Goal: Task Accomplishment & Management: Use online tool/utility

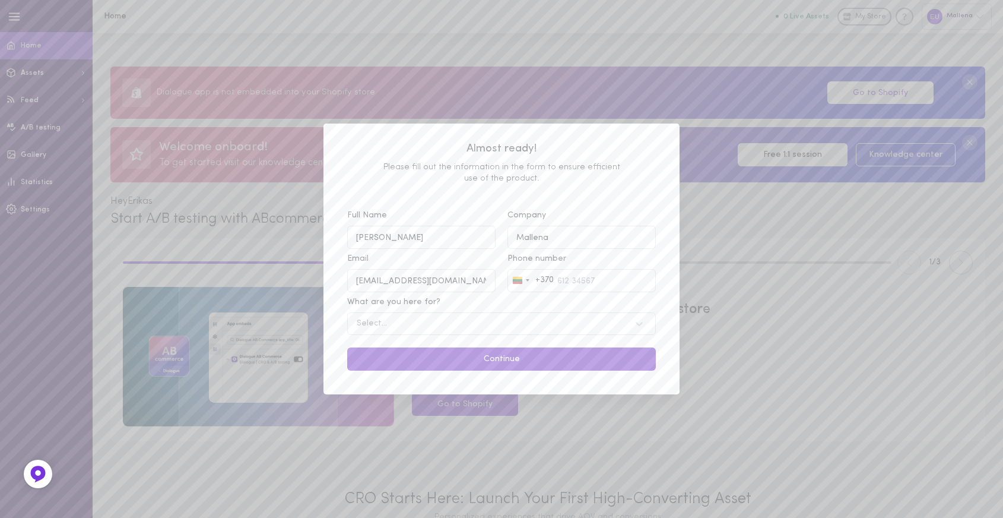
click at [499, 355] on button "Continue" at bounding box center [501, 358] width 309 height 23
click at [473, 398] on div "Almost ready! Please fill out the information in the form to ensure efficient u…" at bounding box center [501, 259] width 1003 height 518
click at [528, 423] on div "Almost ready! Please fill out the information in the form to ensure efficient u…" at bounding box center [501, 259] width 1003 height 518
click at [526, 425] on div "Almost ready! Please fill out the information in the form to ensure efficient u…" at bounding box center [501, 259] width 1003 height 518
click at [524, 422] on div "Almost ready! Please fill out the information in the form to ensure efficient u…" at bounding box center [501, 259] width 1003 height 518
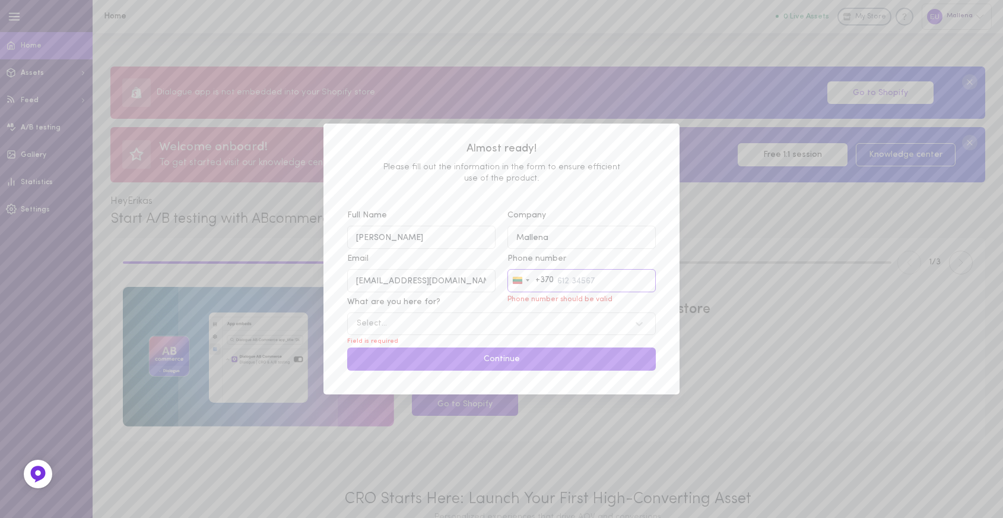
click at [561, 276] on input "Phone number Lithuania +370 +370 244 results found Afghanistan +93 Åland Island…" at bounding box center [582, 280] width 148 height 23
click at [582, 289] on input "42" at bounding box center [582, 280] width 148 height 23
type input "425 45454"
click at [574, 360] on button "Continue" at bounding box center [501, 358] width 309 height 23
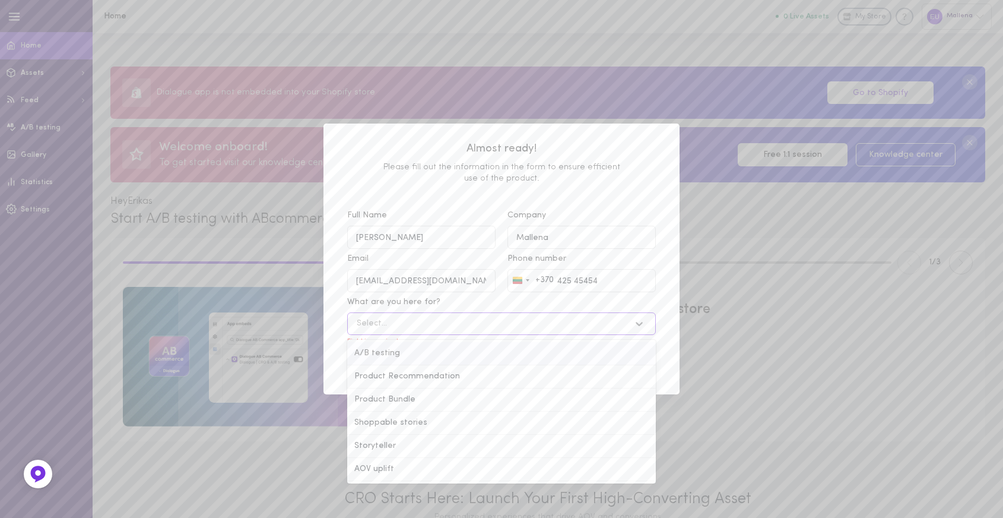
click at [473, 316] on div "Select..." at bounding box center [501, 323] width 309 height 23
click at [297, 324] on input "What are you here for? option A/B testing focused, 1 of 6. 6 results available.…" at bounding box center [297, 324] width 0 height 0
click at [435, 330] on div "Select..." at bounding box center [501, 323] width 309 height 23
click at [297, 324] on input "What are you here for? option A/B testing focused, 1 of 6. 6 results available.…" at bounding box center [297, 324] width 0 height 0
click at [428, 353] on div "A/B testing" at bounding box center [501, 353] width 309 height 23
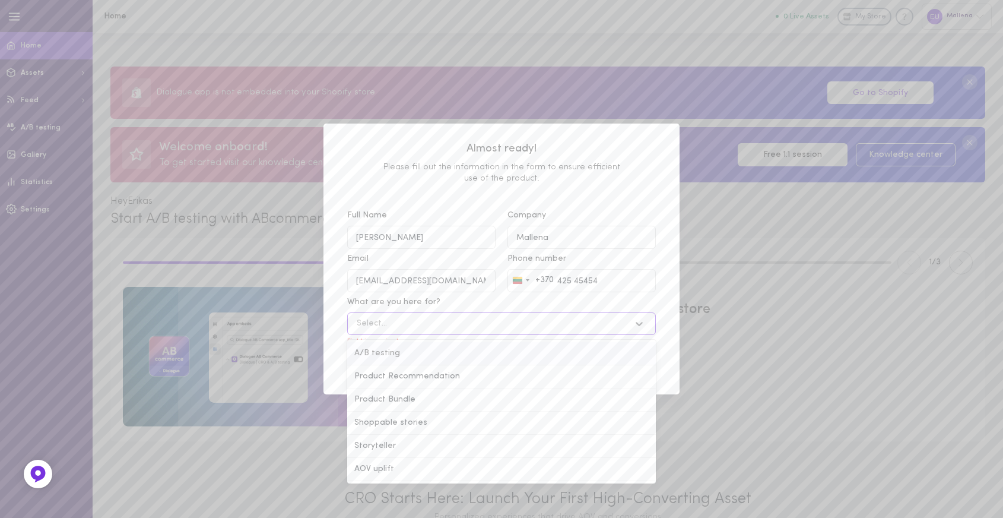
click at [297, 324] on input "What are you here for? option A/B testing focused, 1 of 6. 6 results available.…" at bounding box center [297, 324] width 0 height 0
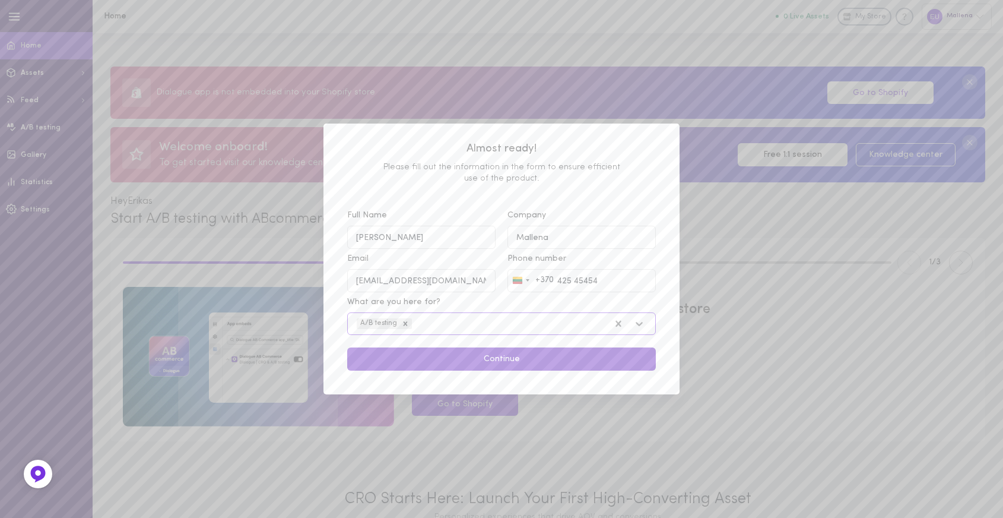
click at [460, 366] on button "Continue" at bounding box center [501, 358] width 309 height 23
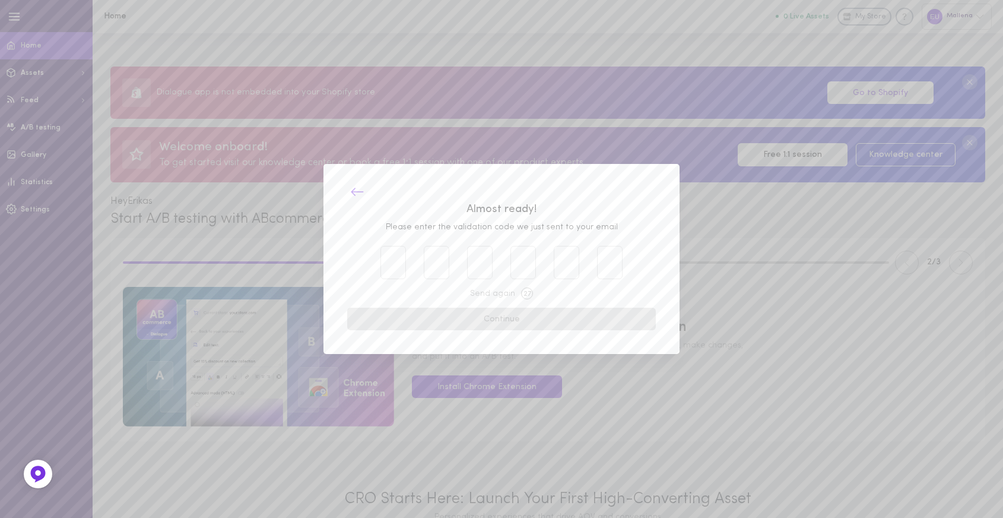
click at [357, 188] on icon at bounding box center [357, 192] width 14 height 14
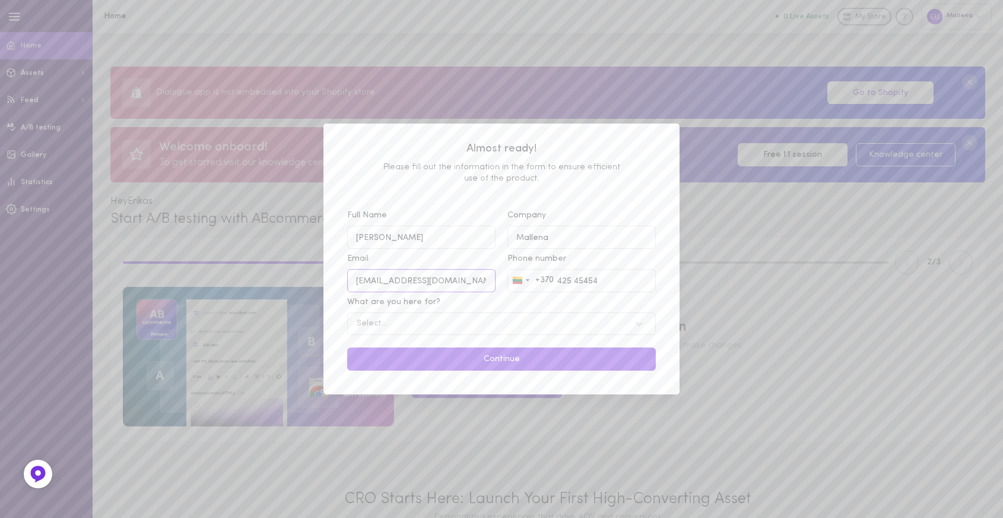
click at [417, 281] on input "support@themallena.com" at bounding box center [421, 280] width 148 height 23
click at [418, 281] on input "support@themallena.com" at bounding box center [421, 280] width 148 height 23
type input "willow.tiger3812@eagereverest.com"
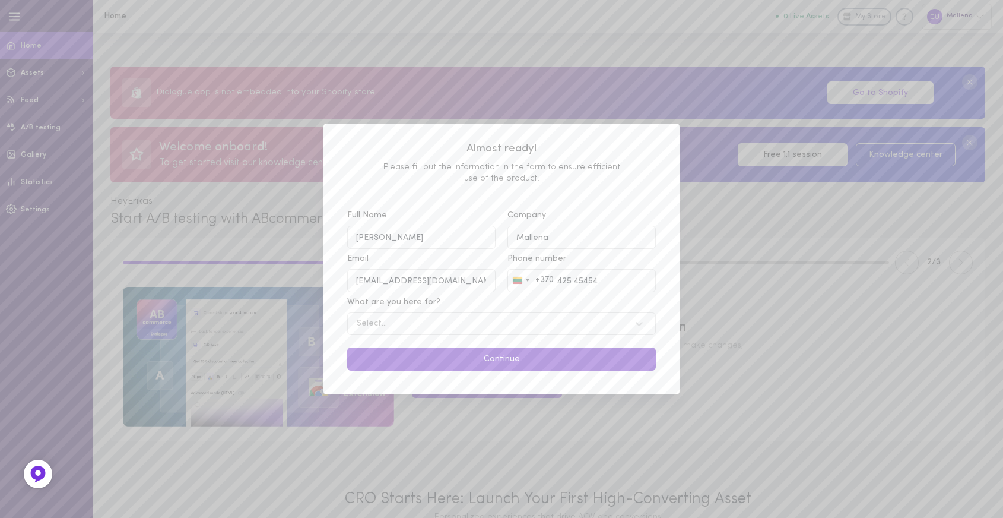
click at [475, 366] on button "Continue" at bounding box center [501, 358] width 309 height 23
click at [428, 325] on div "Select..." at bounding box center [490, 323] width 278 height 11
click at [297, 324] on input "What are you here for? Select is focused , press Down to open the menu, press l…" at bounding box center [297, 324] width 0 height 0
click at [415, 331] on div "Select..." at bounding box center [501, 323] width 309 height 23
click at [297, 324] on input "What are you here for? Select... Field is required" at bounding box center [297, 324] width 0 height 0
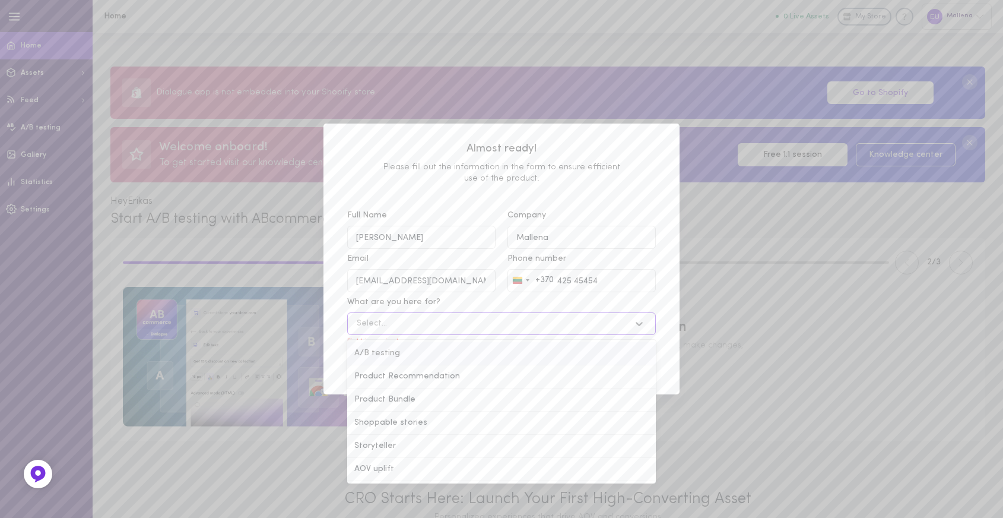
click at [414, 353] on div "A/B testing" at bounding box center [501, 353] width 309 height 23
click at [297, 324] on input "What are you here for? option A/B testing focused, 1 of 6. 6 results available.…" at bounding box center [297, 324] width 0 height 0
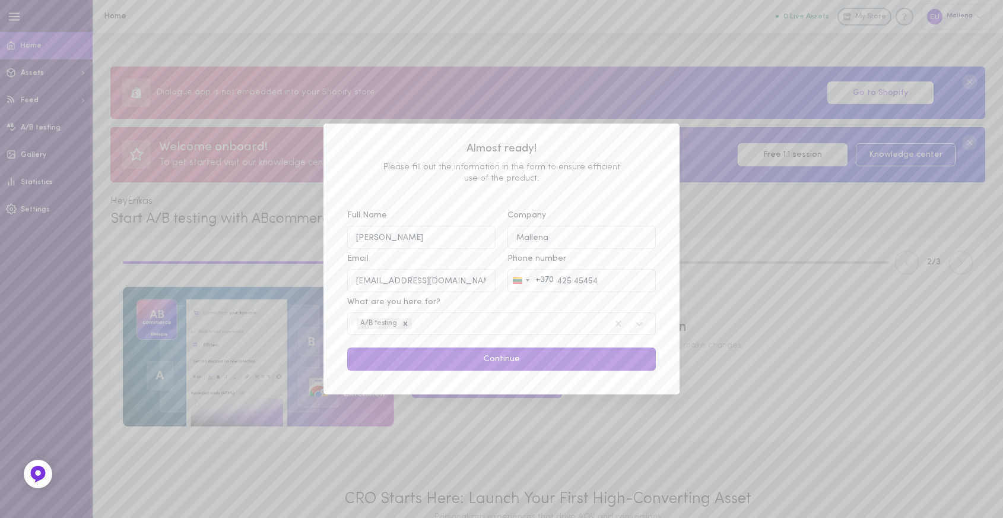
click at [452, 347] on button "Continue" at bounding box center [501, 358] width 309 height 23
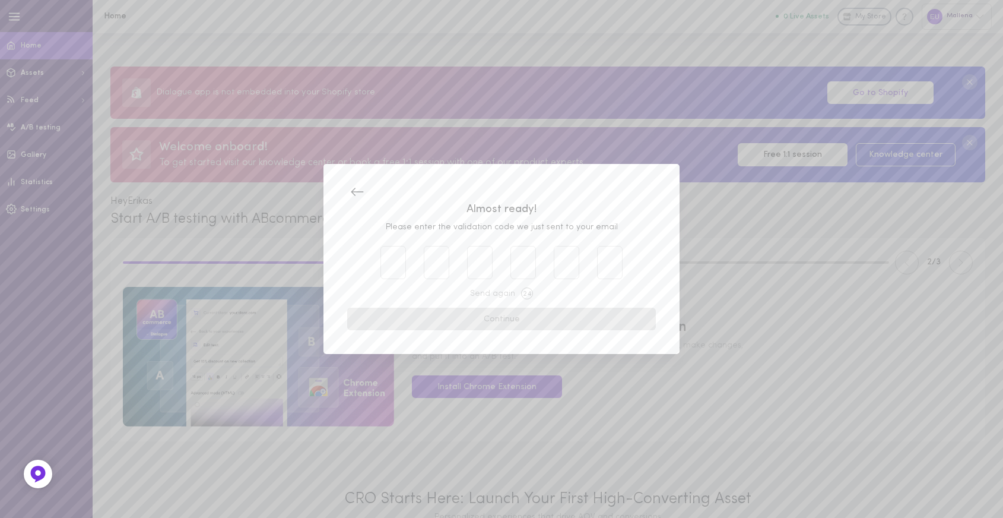
paste input "6"
type input "6"
type input "7"
type input "6"
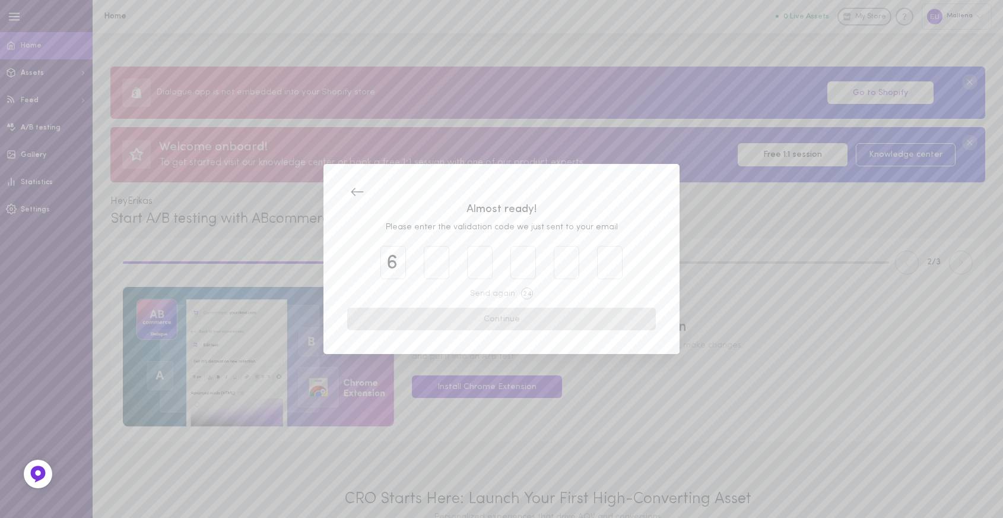
type input "3"
type input "9"
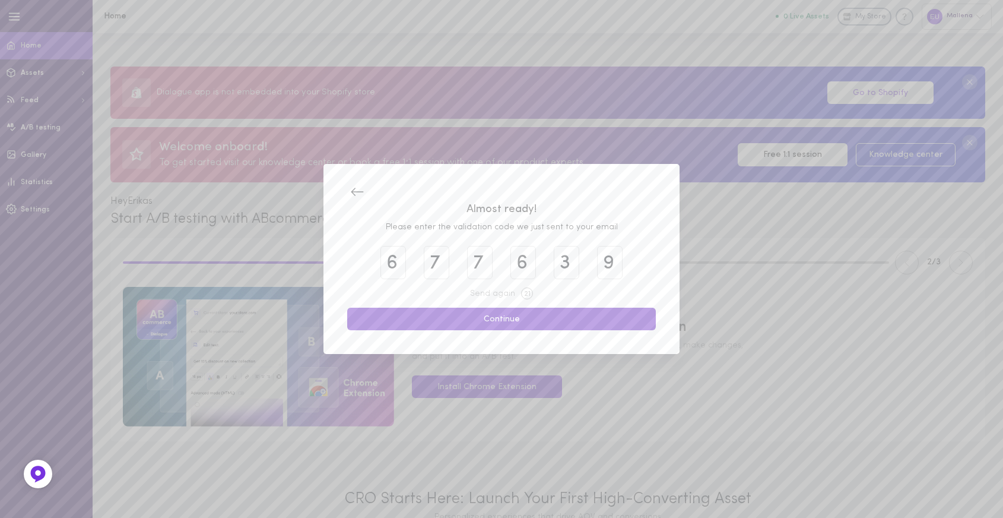
click at [539, 317] on button "Continue" at bounding box center [501, 319] width 309 height 23
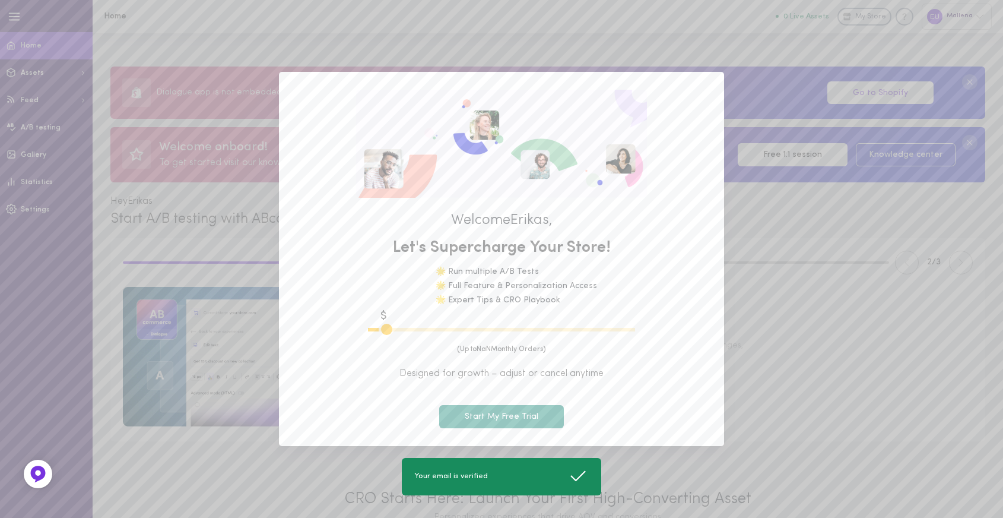
type input "1100"
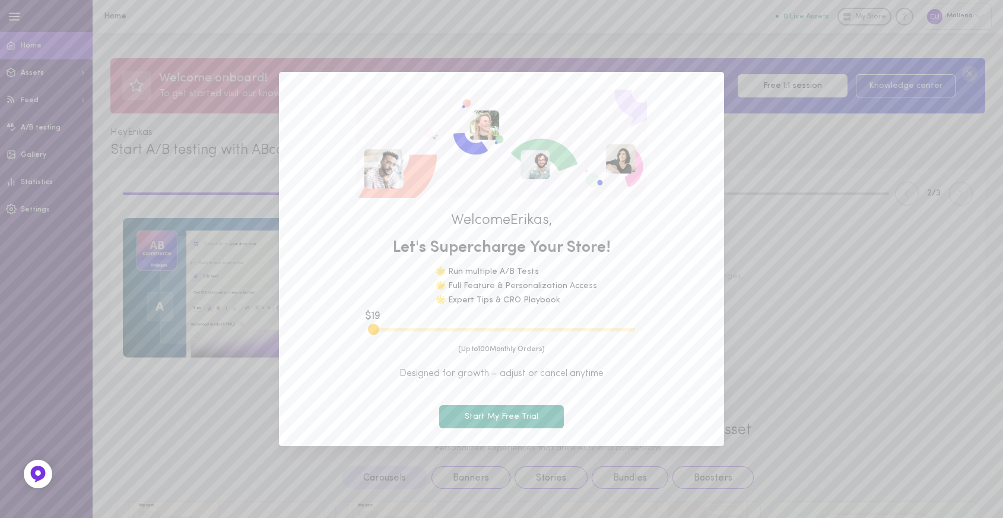
drag, startPoint x: 397, startPoint y: 325, endPoint x: 370, endPoint y: 324, distance: 26.8
type input "100"
click at [370, 328] on input "range" at bounding box center [501, 330] width 267 height 4
click at [479, 419] on button "Start My Free Trial" at bounding box center [501, 416] width 125 height 23
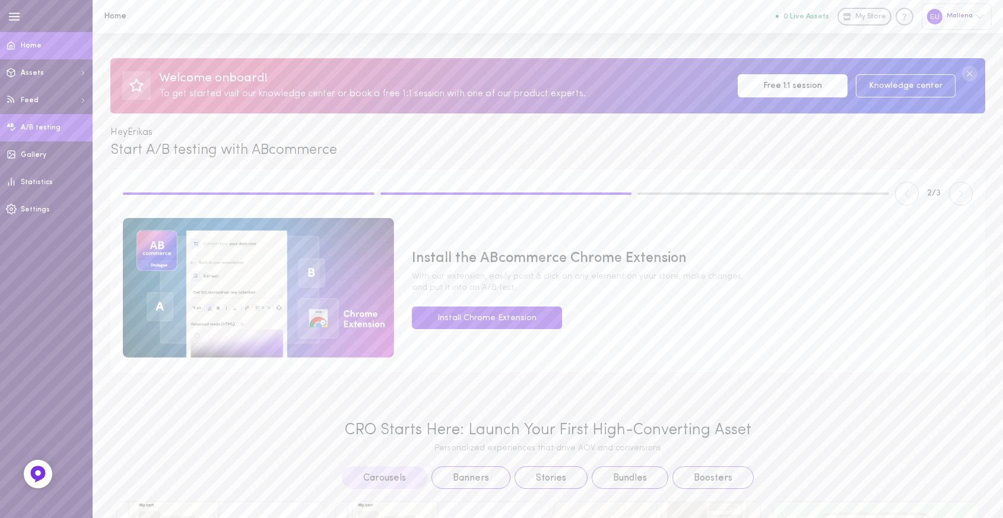
click at [41, 135] on link "A/B testing" at bounding box center [46, 127] width 93 height 27
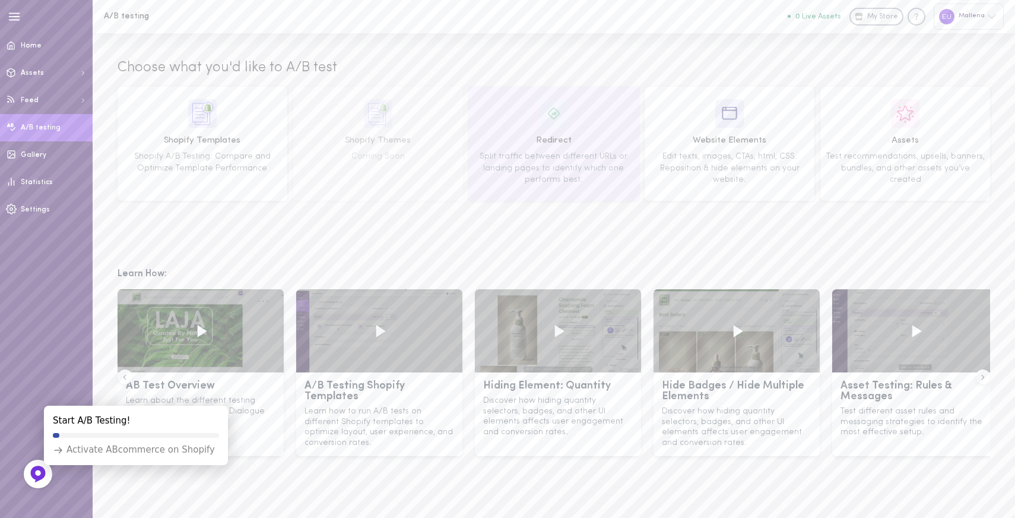
click at [593, 188] on div "Redirect Split traffic between different URLs or landing pages to identify whic…" at bounding box center [554, 144] width 170 height 114
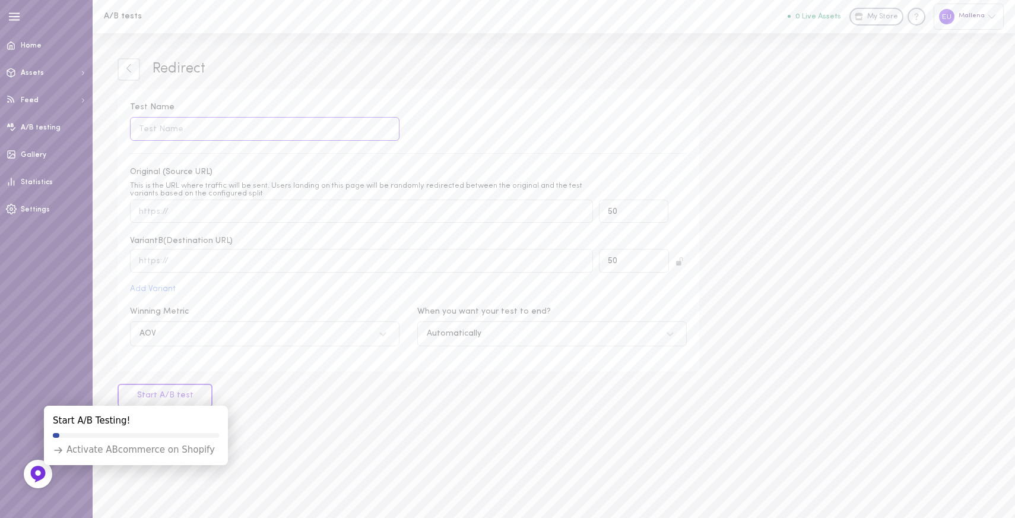
click at [238, 131] on input "Test Name" at bounding box center [265, 128] width 270 height 23
type input "A"
type input "Offer"
type input "shipping"
click at [183, 212] on input "Original (Source URL) This is the URL where traffic will be sent. Users landing…" at bounding box center [361, 211] width 463 height 23
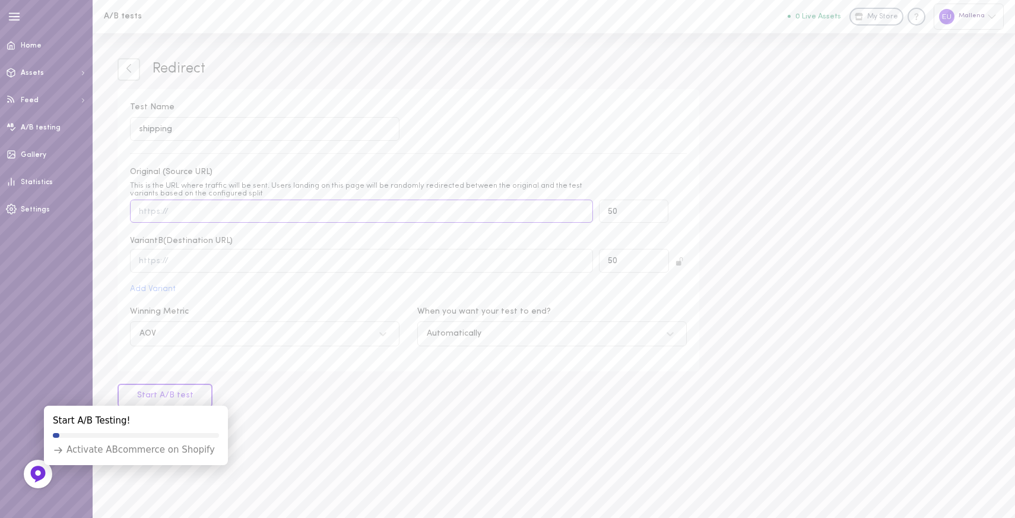
paste input "677639"
type input "677639"
paste input "https://themallena.com/products/facial-cupping"
paste input "text"
type input "https://themallena.com/products/facial-cupping"
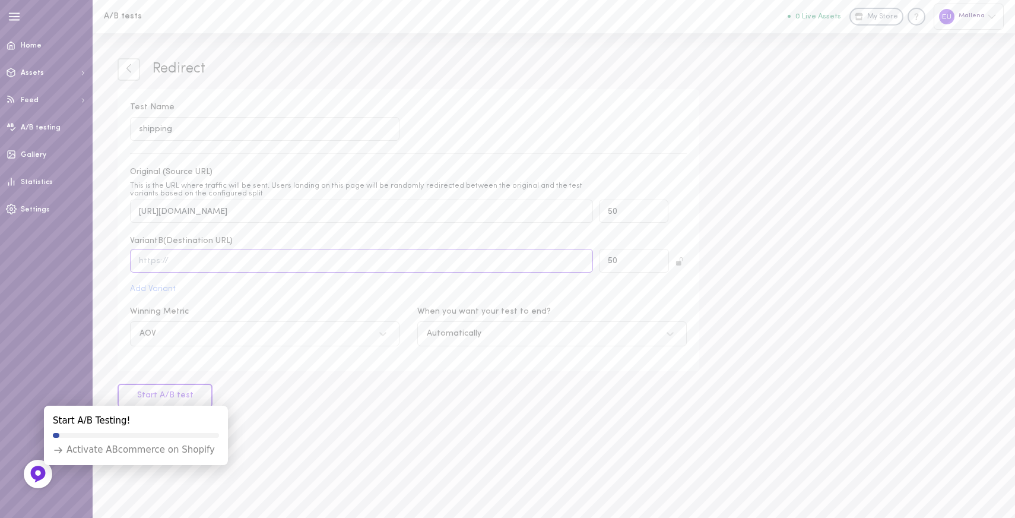
click at [307, 254] on input "text" at bounding box center [361, 260] width 463 height 23
paste input "https://themallena.com/products/facial-cupping-set"
type input "https://themallena.com/products/facial-cupping-set"
click at [338, 298] on div "Test Name shipping Original (Source URL) This is the URL where traffic will be …" at bounding box center [409, 230] width 582 height 283
click at [287, 334] on div "AOV" at bounding box center [253, 333] width 239 height 11
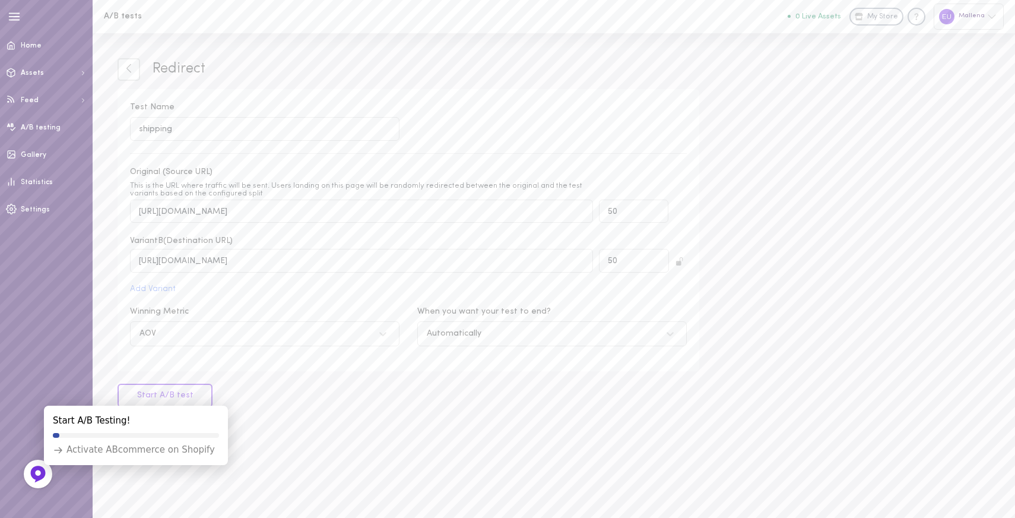
click at [80, 334] on input "Winning Metric AOV" at bounding box center [80, 334] width 0 height 0
click at [223, 395] on div at bounding box center [219, 392] width 17 height 17
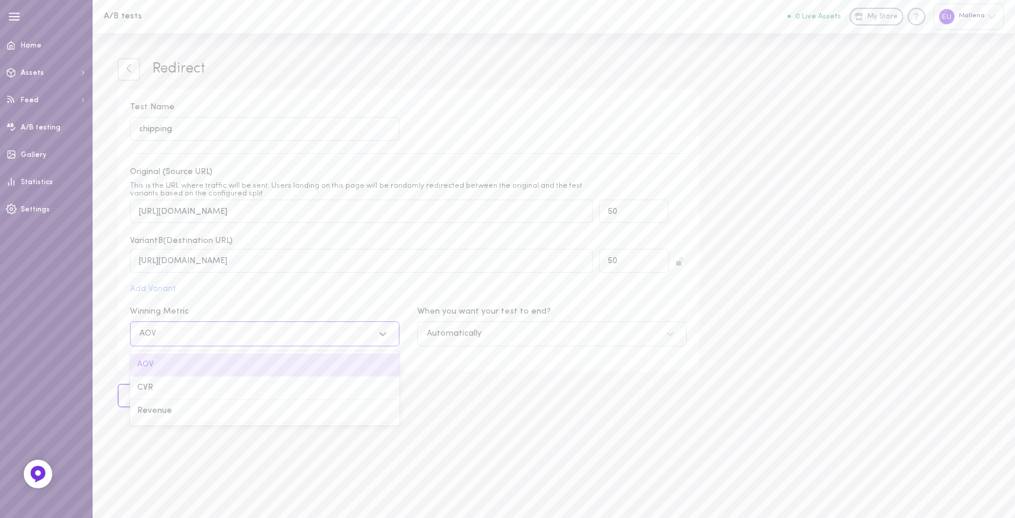
click at [210, 337] on div "AOV" at bounding box center [253, 333] width 239 height 11
click at [80, 334] on input "Winning Metric option AOV focused, 1 of 3. 3 results available. Use Up and Down…" at bounding box center [80, 334] width 0 height 0
drag, startPoint x: 195, startPoint y: 407, endPoint x: 211, endPoint y: 407, distance: 16.0
click at [195, 407] on div "Revenue" at bounding box center [265, 411] width 270 height 23
click at [80, 334] on input "Winning Metric option Revenue focused, 3 of 3. 3 results available. Use Up and …" at bounding box center [80, 334] width 0 height 0
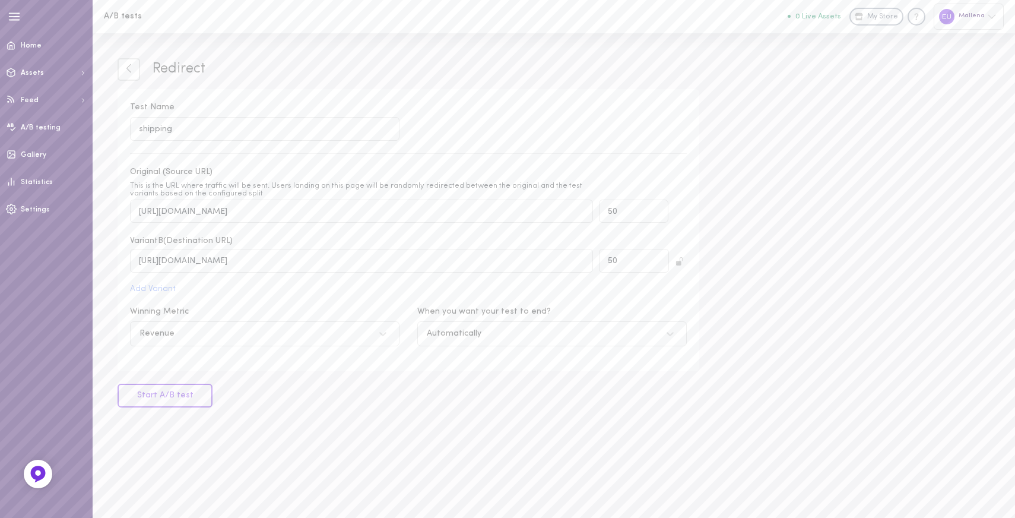
click at [448, 394] on div "Start A/B test" at bounding box center [409, 396] width 582 height 24
click at [483, 341] on div "Automatically" at bounding box center [552, 333] width 270 height 25
click at [367, 334] on input "When you want your test to end? Automatically" at bounding box center [367, 334] width 0 height 0
click at [473, 380] on div "Manually" at bounding box center [552, 387] width 270 height 23
click at [367, 334] on input "When you want your test to end? option Manually focused, 2 of 2. 2 results avai…" at bounding box center [367, 334] width 0 height 0
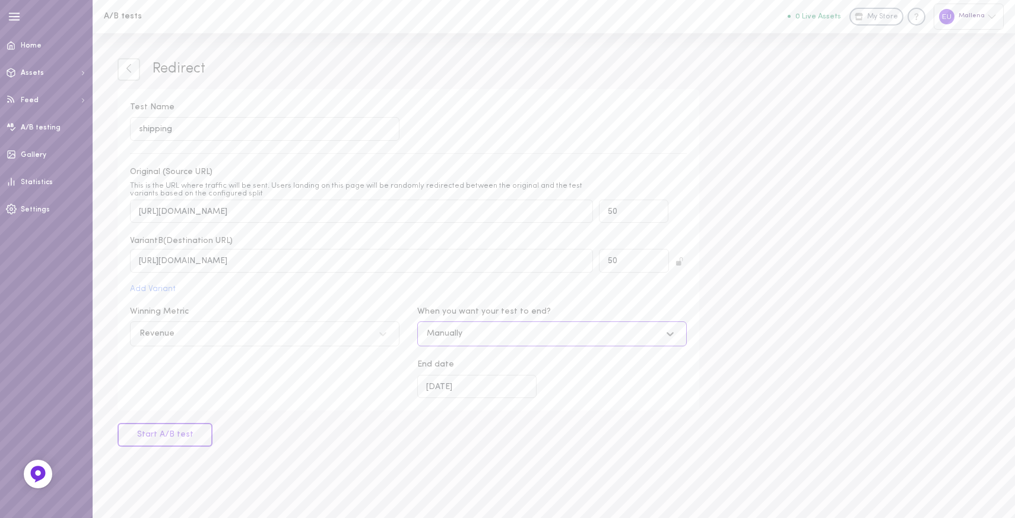
click at [485, 333] on div "Manually" at bounding box center [540, 333] width 239 height 11
click at [367, 334] on input "When you want your test to end? option Manually, selected. Select is focused , …" at bounding box center [367, 334] width 0 height 0
click at [462, 353] on div "Automatically" at bounding box center [552, 364] width 270 height 23
click at [367, 334] on input "When you want your test to end? option Manually, selected. option Manually sele…" at bounding box center [367, 334] width 0 height 0
click at [189, 398] on button "Start A/B test" at bounding box center [165, 396] width 95 height 24
